Goal: Browse casually

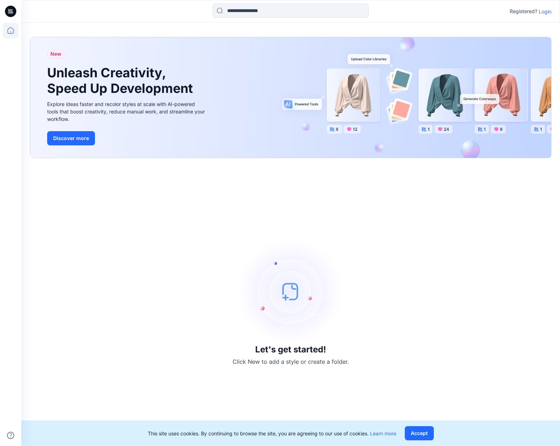
click at [547, 10] on p "Login" at bounding box center [544, 11] width 13 height 7
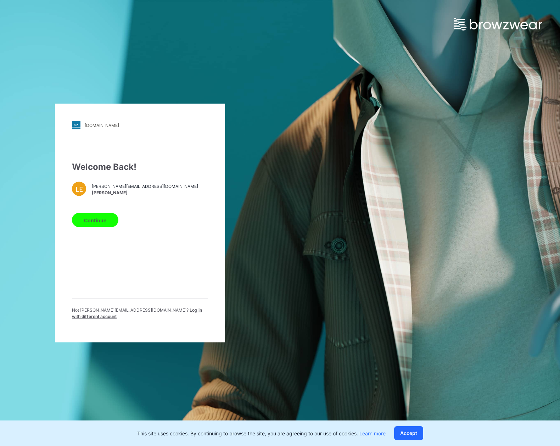
click at [100, 223] on button "Continue" at bounding box center [95, 220] width 46 height 14
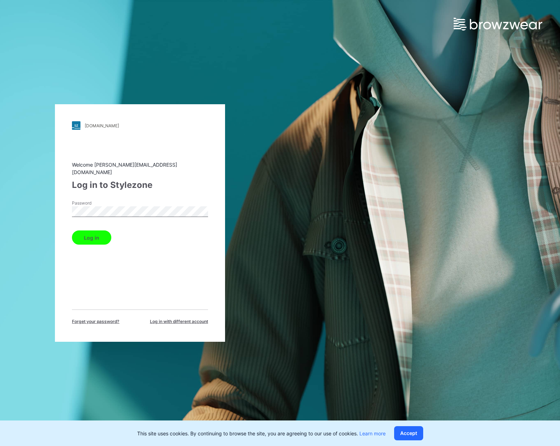
click at [97, 231] on button "Log in" at bounding box center [91, 237] width 39 height 14
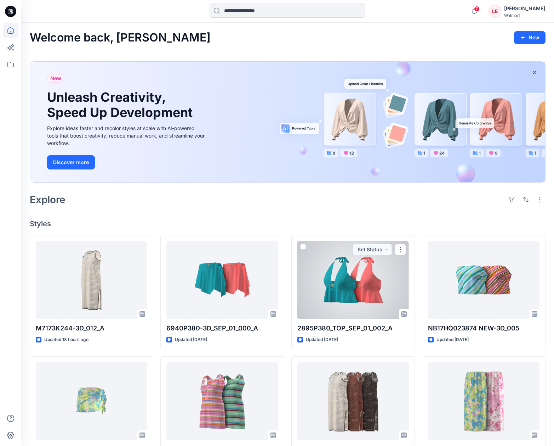
click at [350, 288] on div at bounding box center [353, 280] width 112 height 78
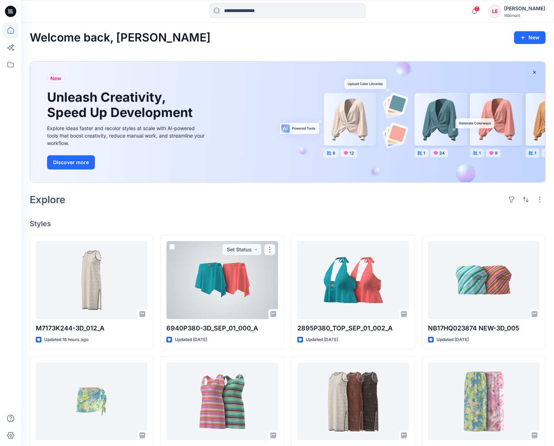
click at [242, 278] on div at bounding box center [222, 280] width 112 height 78
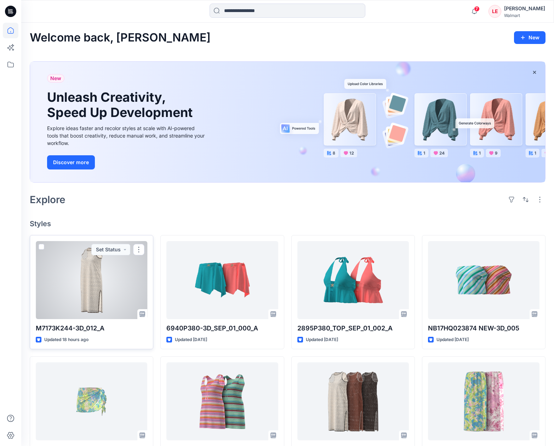
click at [103, 289] on div at bounding box center [92, 280] width 112 height 78
